Goal: Information Seeking & Learning: Learn about a topic

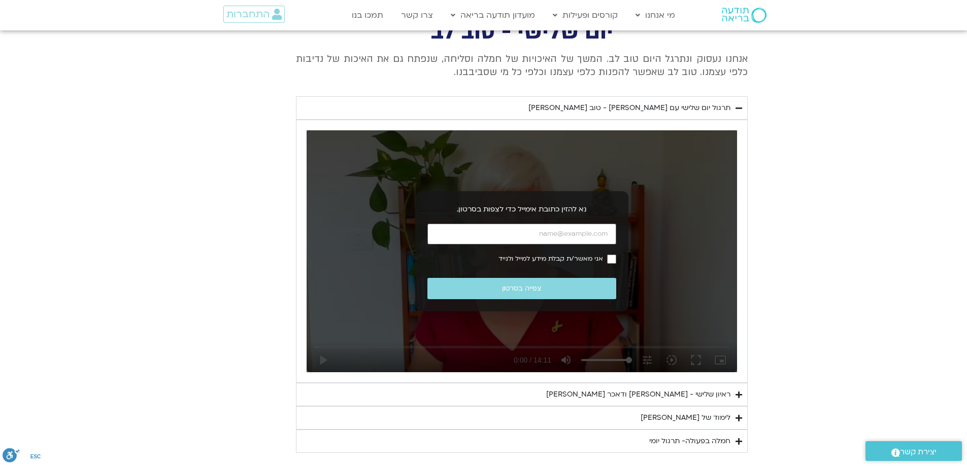
scroll to position [1979, 0]
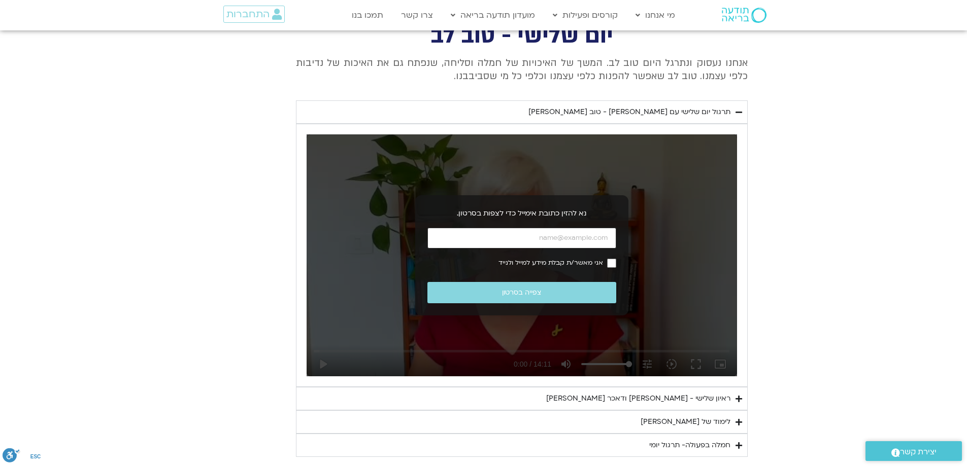
click at [592, 242] on input "כתובת אימייל" at bounding box center [521, 238] width 189 height 21
type input "[EMAIL_ADDRESS][DOMAIN_NAME]"
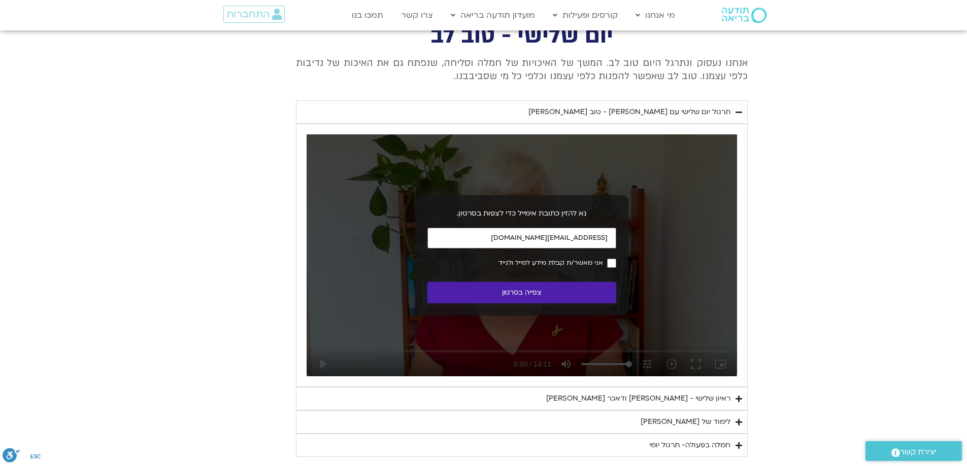
click at [537, 296] on button "צפייה בסרטון" at bounding box center [521, 293] width 189 height 22
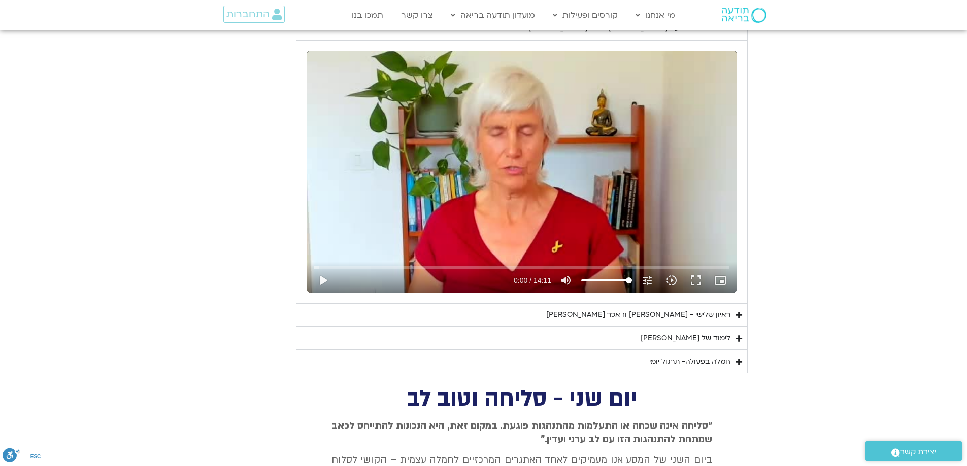
scroll to position [2081, 0]
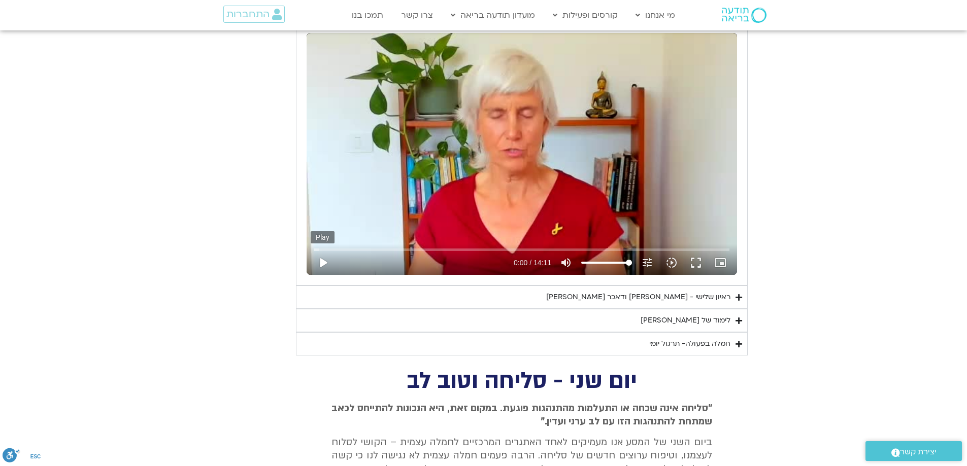
click at [321, 262] on button "play_arrow" at bounding box center [323, 263] width 24 height 24
click at [323, 264] on button "pause" at bounding box center [323, 263] width 24 height 24
click at [324, 265] on button "play_arrow" at bounding box center [323, 263] width 24 height 24
click at [327, 261] on button "pause" at bounding box center [323, 263] width 24 height 24
type input "305.179508"
